Goal: Task Accomplishment & Management: Manage account settings

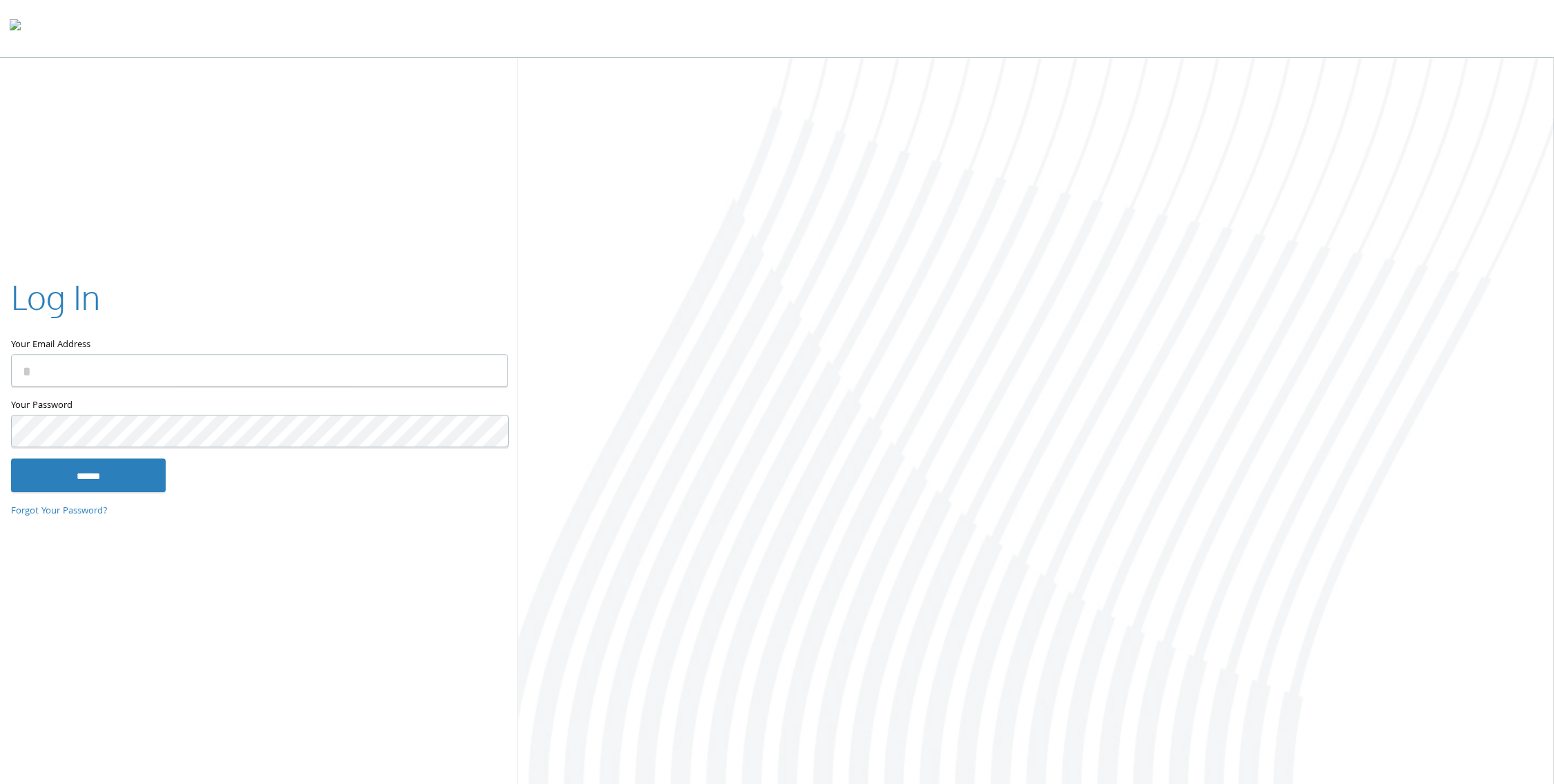
click at [219, 361] on input "Your Email Address" at bounding box center [259, 371] width 497 height 32
click at [99, 377] on input "Your Email Address" at bounding box center [259, 371] width 497 height 32
click at [0, 783] on com-1password-button at bounding box center [0, 787] width 0 height 0
drag, startPoint x: 410, startPoint y: 385, endPoint x: 438, endPoint y: 372, distance: 30.9
click at [415, 382] on input "Your Email Address" at bounding box center [259, 371] width 497 height 32
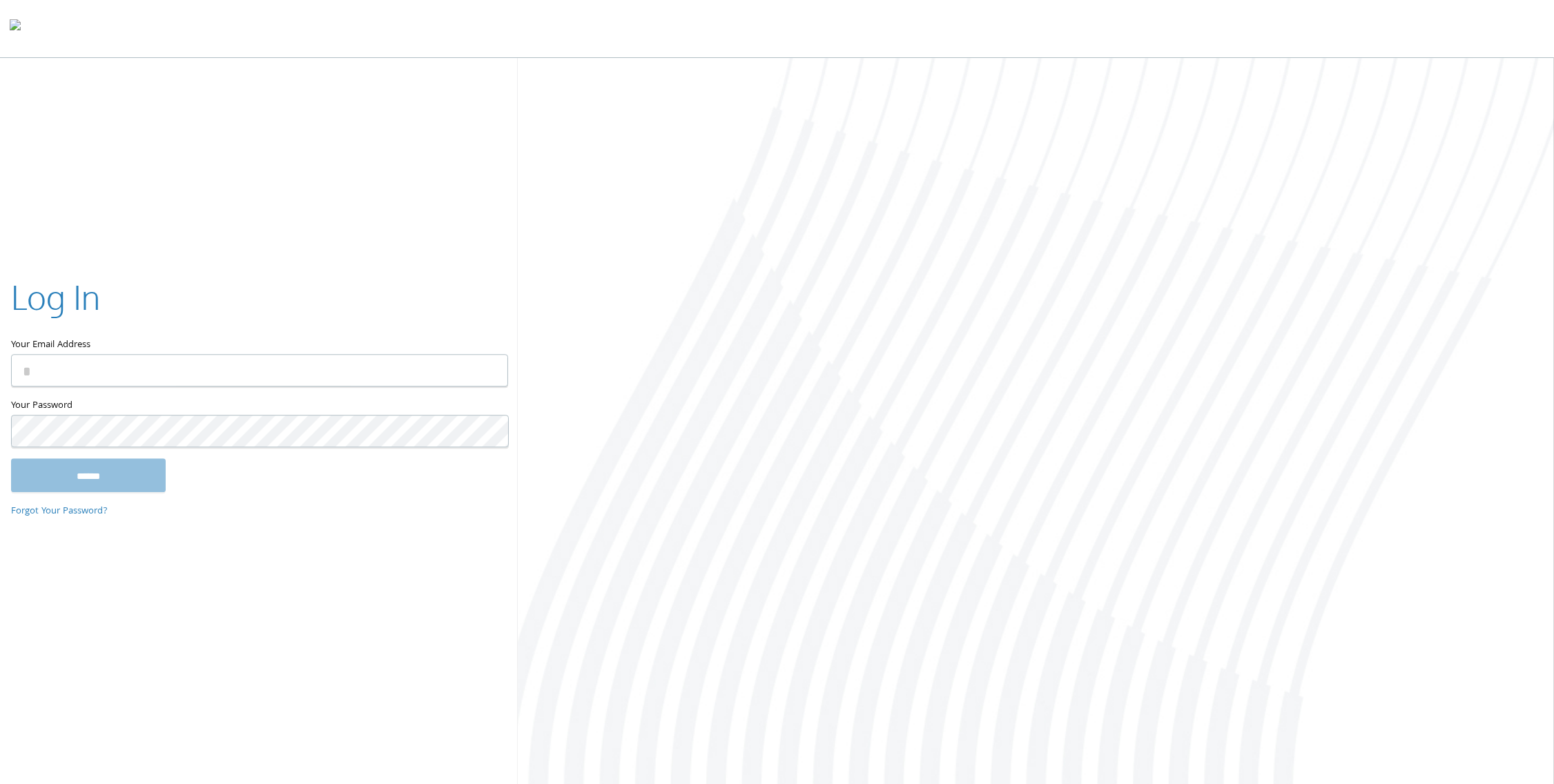
type input "**********"
